Goal: Task Accomplishment & Management: Manage account settings

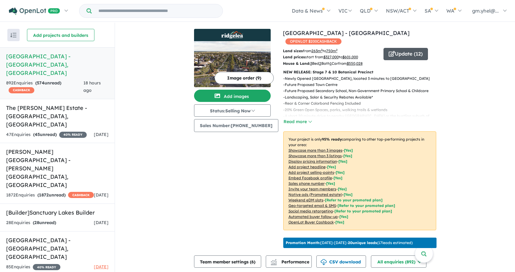
click at [383, 48] on button "Update ( 12 )" at bounding box center [405, 54] width 44 height 12
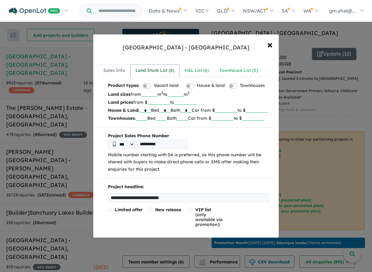
click at [160, 71] on div "Land Stock List ( 6 )" at bounding box center [154, 70] width 39 height 7
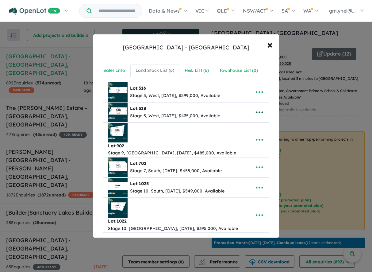
click at [257, 111] on icon "button" at bounding box center [259, 112] width 7 height 2
click at [250, 128] on link "Edit" at bounding box center [245, 127] width 45 height 14
select select "****"
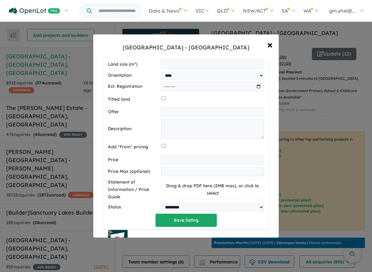
scroll to position [205, 0]
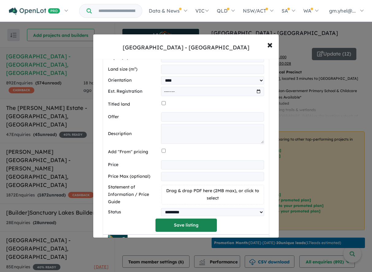
click at [187, 226] on button "Save listing" at bounding box center [185, 224] width 61 height 13
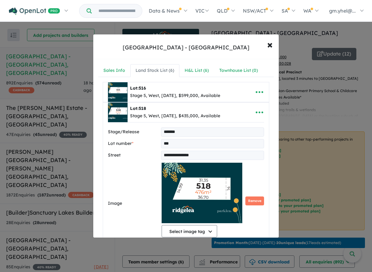
select select "****"
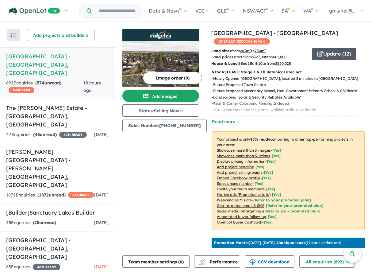
click at [332, 48] on button "Update ( 12 )" at bounding box center [334, 54] width 44 height 12
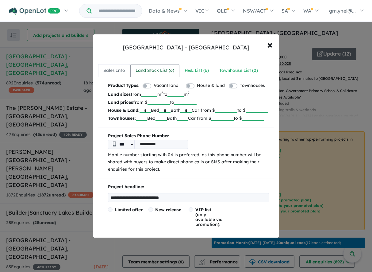
click at [160, 70] on div "Land Stock List ( 6 )" at bounding box center [154, 70] width 39 height 7
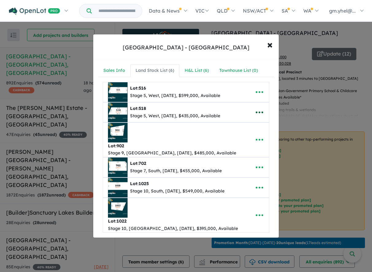
click at [261, 111] on icon "button" at bounding box center [259, 112] width 9 height 9
click at [255, 127] on link "Edit" at bounding box center [245, 127] width 45 height 14
select select "****"
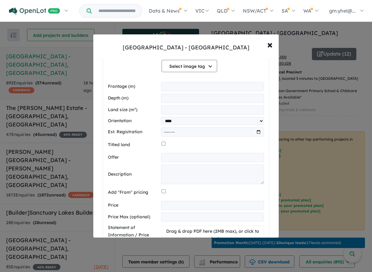
scroll to position [258, 0]
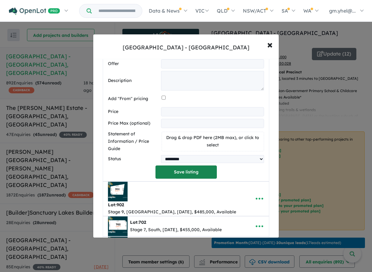
click at [200, 174] on button "Save listing" at bounding box center [185, 171] width 61 height 13
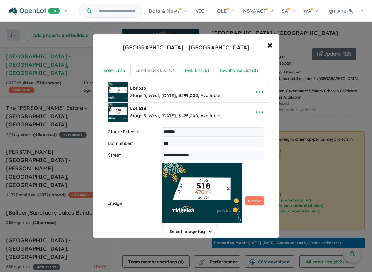
select select "****"
click at [269, 44] on div at bounding box center [186, 136] width 372 height 272
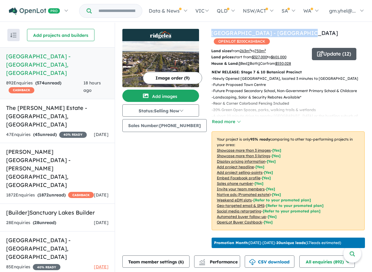
click at [341, 48] on button "Update ( 12 )" at bounding box center [334, 54] width 44 height 12
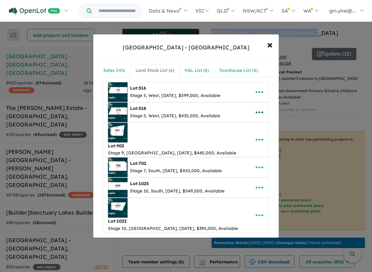
click at [263, 110] on button "button" at bounding box center [259, 112] width 19 height 14
click at [252, 127] on link "Edit" at bounding box center [245, 127] width 45 height 14
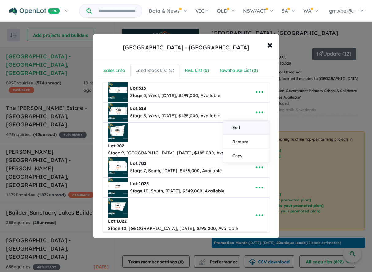
select select "****"
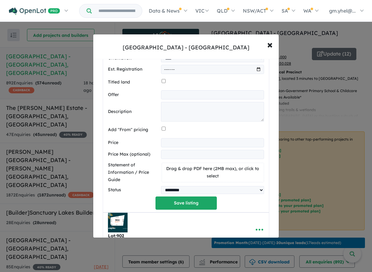
scroll to position [254, 0]
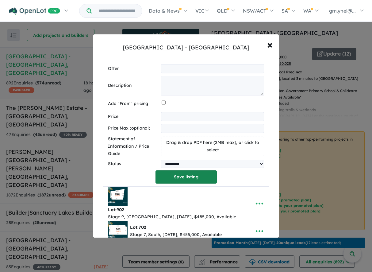
click at [198, 179] on button "Save listing" at bounding box center [185, 176] width 61 height 13
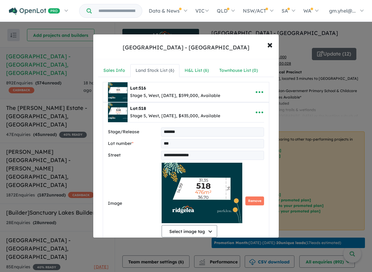
select select "****"
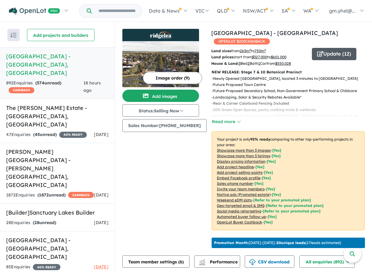
click at [330, 48] on button "Update ( 12 )" at bounding box center [334, 54] width 44 height 12
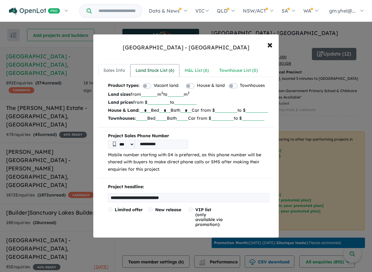
click at [165, 69] on div "Land Stock List ( 6 )" at bounding box center [154, 70] width 39 height 7
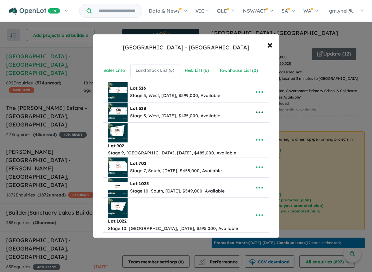
click at [256, 112] on icon "button" at bounding box center [259, 112] width 9 height 9
click at [251, 125] on link "Edit" at bounding box center [245, 127] width 45 height 14
select select "****"
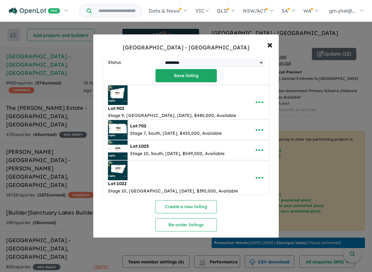
scroll to position [310, 0]
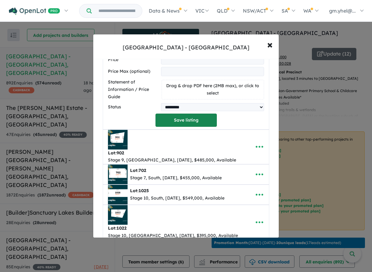
click at [201, 125] on button "Save listing" at bounding box center [185, 119] width 61 height 13
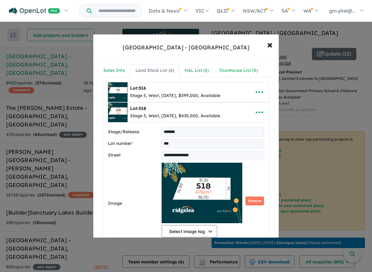
select select "****"
click at [269, 47] on div at bounding box center [186, 136] width 372 height 272
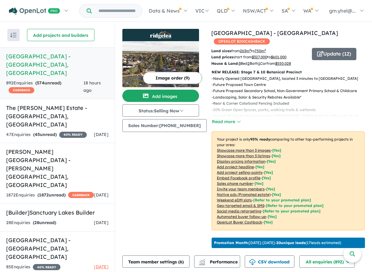
click at [339, 55] on div "Update ( 12 )" at bounding box center [338, 57] width 53 height 19
click at [343, 37] on div "View 4 projects in your account Ridgelea Estate - Pakenham East OPENLOT $ 200 C…" at bounding box center [287, 139] width 153 height 221
click at [336, 48] on button "Update ( 12 )" at bounding box center [334, 54] width 44 height 12
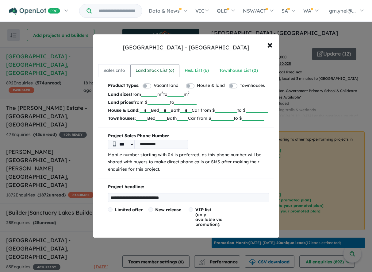
click at [161, 75] on link "Land Stock List ( 6 )" at bounding box center [154, 70] width 49 height 13
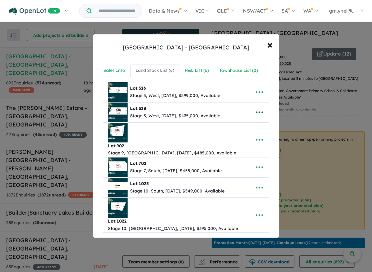
click at [260, 111] on icon "button" at bounding box center [259, 112] width 7 height 2
click at [253, 124] on link "Edit" at bounding box center [245, 127] width 45 height 14
select select "****"
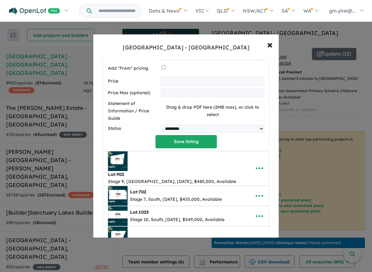
scroll to position [355, 0]
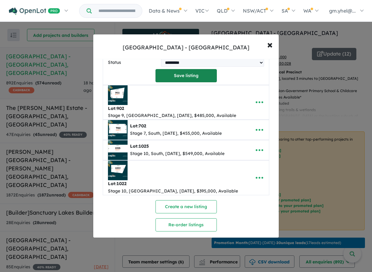
click at [204, 76] on button "Save listing" at bounding box center [185, 75] width 61 height 13
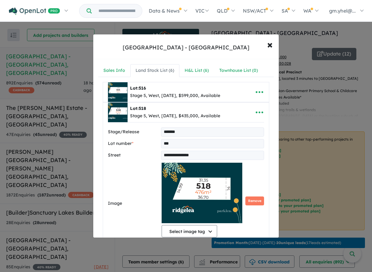
select select "****"
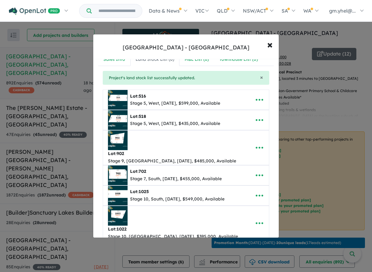
scroll to position [17, 0]
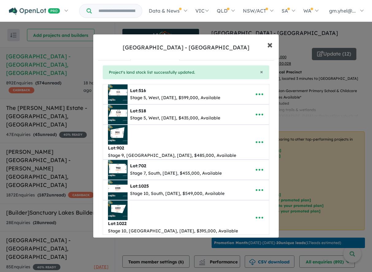
click at [268, 44] on span "×" at bounding box center [270, 44] width 6 height 13
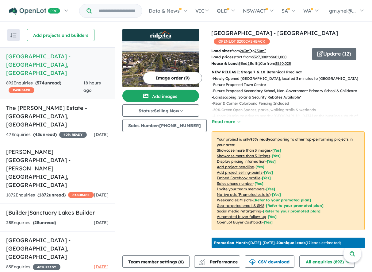
scroll to position [0, 0]
click at [341, 48] on button "Update ( 12 )" at bounding box center [334, 54] width 44 height 12
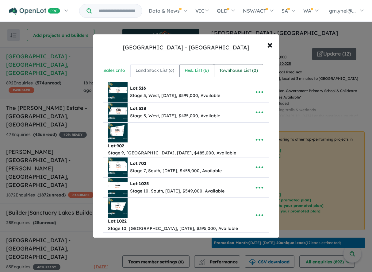
drag, startPoint x: 198, startPoint y: 67, endPoint x: 220, endPoint y: 68, distance: 21.8
click at [198, 67] on div "H&L List ( 6 )" at bounding box center [197, 70] width 24 height 7
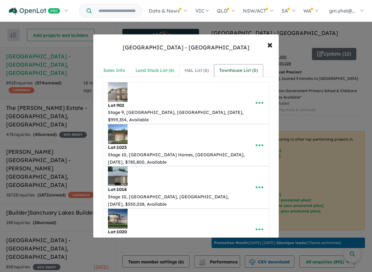
click at [245, 71] on div "Townhouse List ( 0 )" at bounding box center [238, 70] width 39 height 7
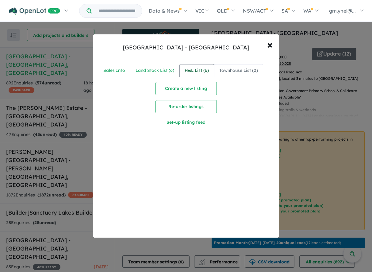
click at [197, 74] on link "H&L List ( 6 )" at bounding box center [196, 70] width 35 height 13
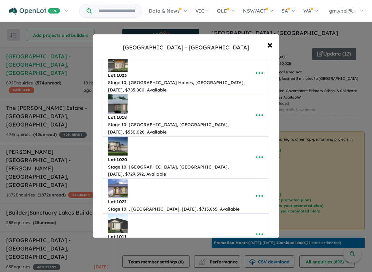
scroll to position [130, 0]
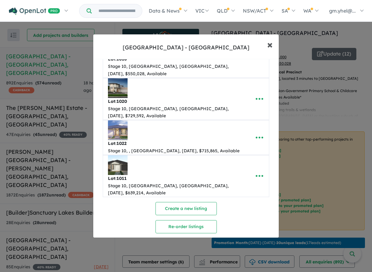
click at [273, 49] on button "× Close" at bounding box center [270, 44] width 18 height 17
